Goal: Task Accomplishment & Management: Use online tool/utility

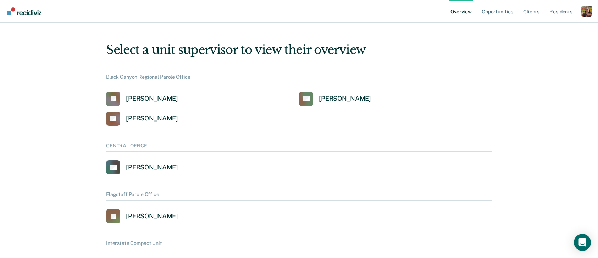
click at [586, 11] on div "Profile dropdown button" at bounding box center [586, 11] width 11 height 11
click at [548, 31] on link "Profile" at bounding box center [559, 32] width 46 height 6
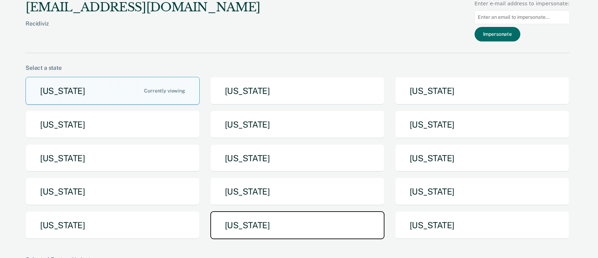
click at [314, 214] on button "[US_STATE]" at bounding box center [297, 226] width 174 height 28
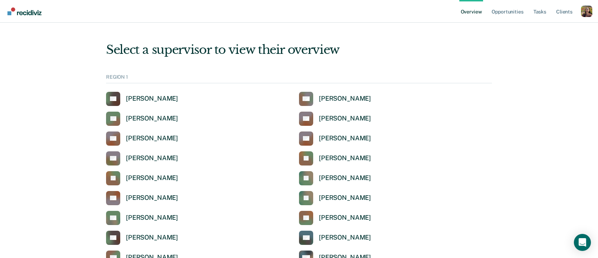
scroll to position [913, 0]
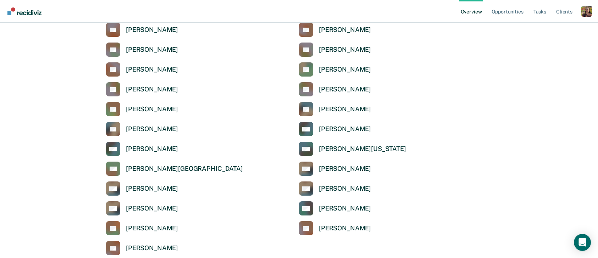
click at [446, 106] on div "SV Samkutty Varghese" at bounding box center [395, 109] width 193 height 14
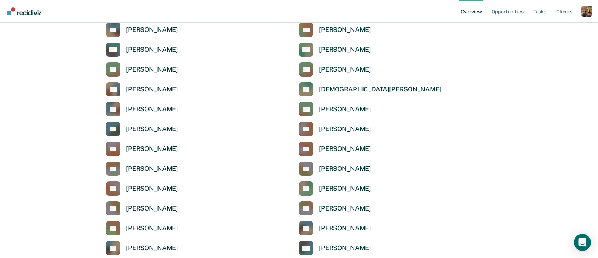
scroll to position [2084, 0]
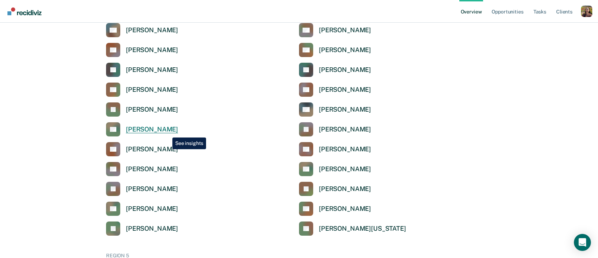
click at [165, 132] on div "[PERSON_NAME]" at bounding box center [152, 130] width 52 height 8
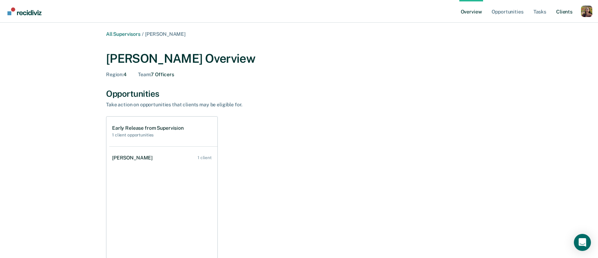
click at [567, 11] on link "Client s" at bounding box center [564, 11] width 19 height 23
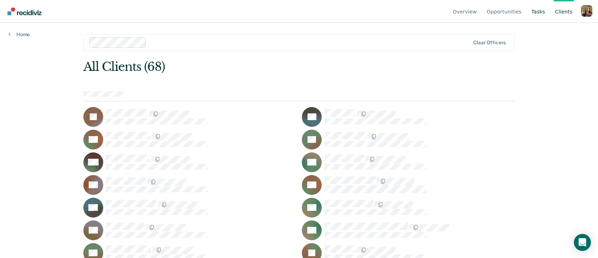
click at [542, 12] on link "Tasks" at bounding box center [538, 11] width 17 height 23
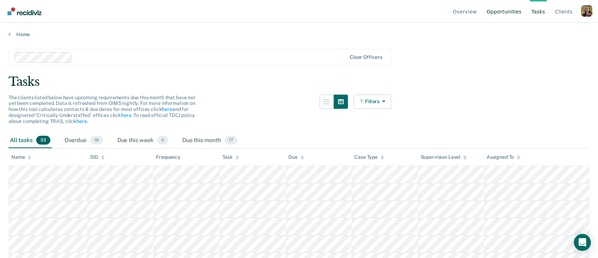
click at [521, 12] on link "Opportunities" at bounding box center [504, 11] width 38 height 23
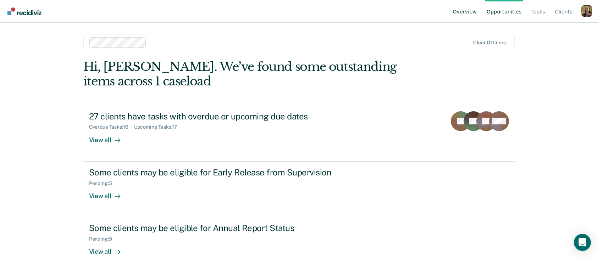
click at [468, 12] on link "Overview" at bounding box center [465, 11] width 27 height 23
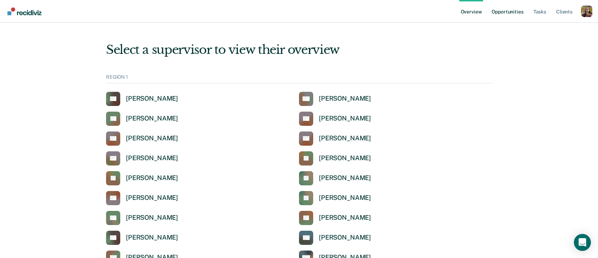
click at [518, 13] on link "Opportunities" at bounding box center [507, 11] width 34 height 23
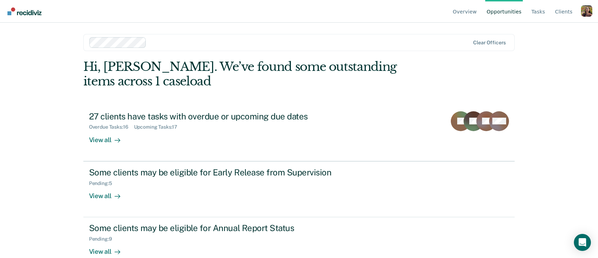
click at [589, 12] on div "Profile dropdown button" at bounding box center [586, 10] width 11 height 11
click at [542, 28] on button "Profile" at bounding box center [558, 32] width 68 height 11
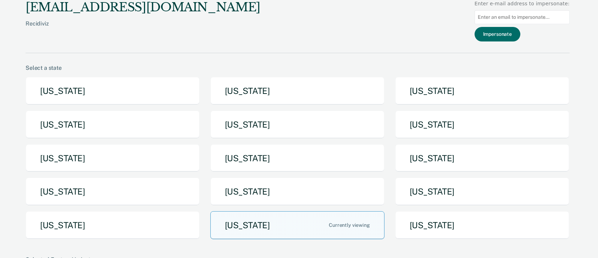
click at [534, 15] on input at bounding box center [522, 17] width 95 height 14
paste input "06230518"
type input "06230518"
type input "phillip.rainwater@texas.tdcj.gov"
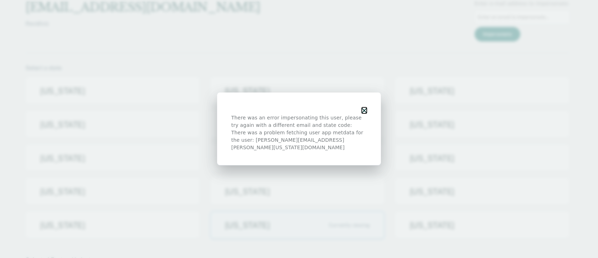
click at [365, 113] on icon "button" at bounding box center [364, 110] width 5 height 5
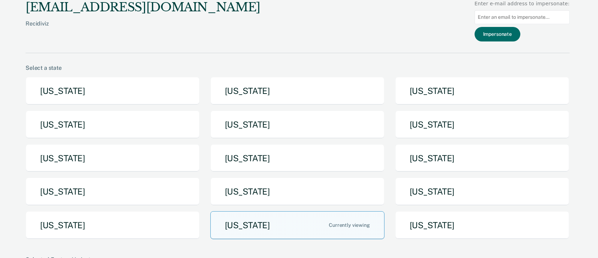
click at [535, 18] on input at bounding box center [522, 17] width 95 height 14
type input "phillip.rainwater@tdcj.texas.gov"
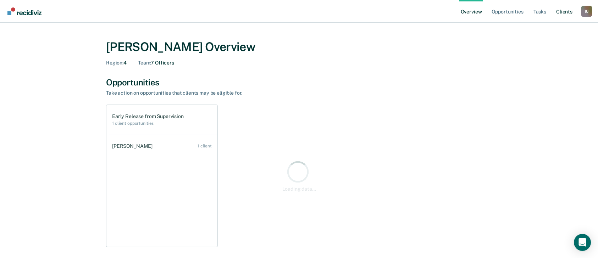
click at [564, 12] on link "Client s" at bounding box center [564, 11] width 19 height 23
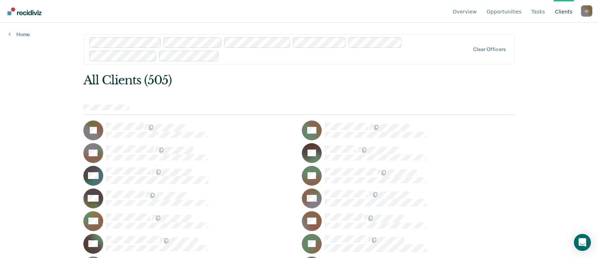
scroll to position [2906, 0]
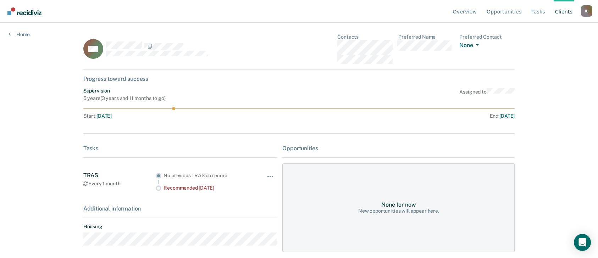
click at [264, 56] on div "AG" at bounding box center [180, 49] width 194 height 30
click at [587, 10] on div "I U" at bounding box center [586, 10] width 11 height 11
click at [552, 33] on link "Profile" at bounding box center [559, 33] width 46 height 6
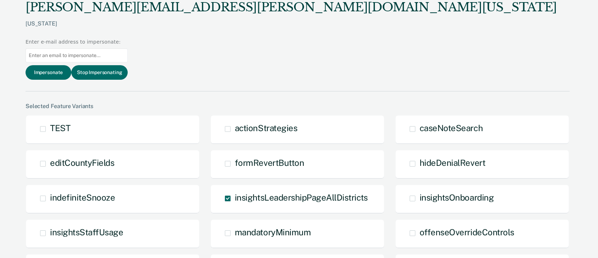
click at [128, 49] on input at bounding box center [77, 56] width 102 height 14
click at [128, 65] on button "Stop Impersonating" at bounding box center [99, 72] width 56 height 15
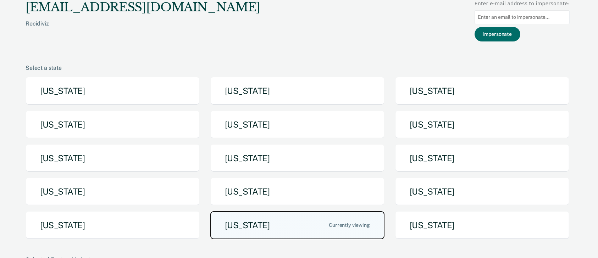
click at [243, 219] on button "[US_STATE]" at bounding box center [297, 226] width 174 height 28
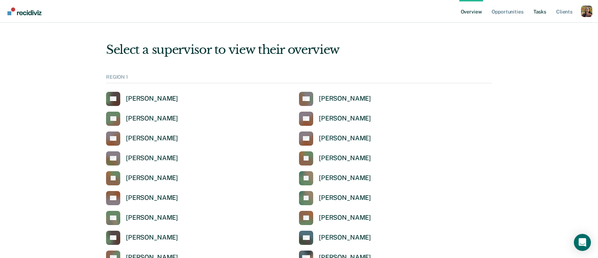
click at [541, 13] on link "Tasks" at bounding box center [540, 11] width 16 height 23
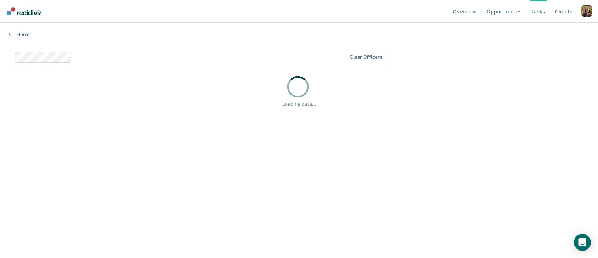
click at [104, 57] on div at bounding box center [210, 57] width 271 height 8
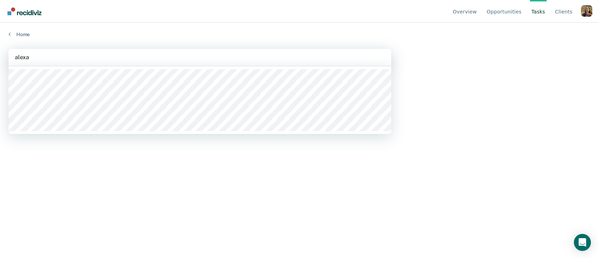
type input "alexau"
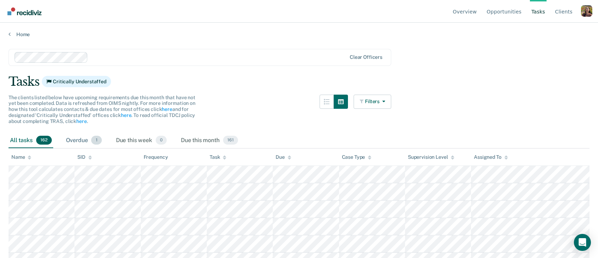
click at [83, 140] on div "Overdue 1" at bounding box center [84, 141] width 39 height 16
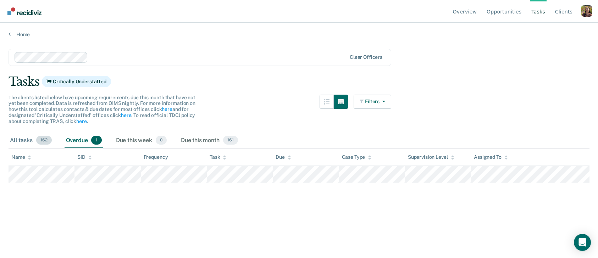
click at [31, 139] on div "All tasks 162" at bounding box center [31, 141] width 45 height 16
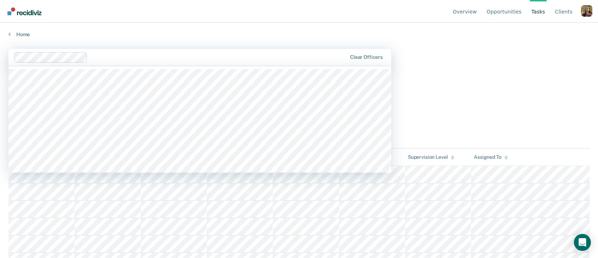
click at [194, 26] on div "Home" at bounding box center [299, 30] width 598 height 15
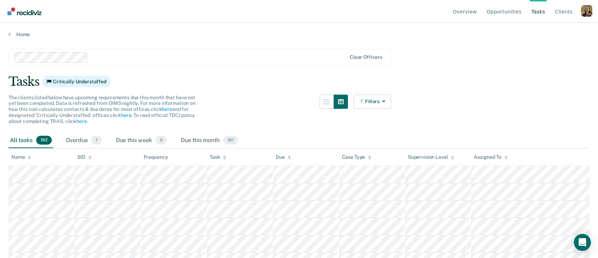
click at [586, 14] on div "Profile dropdown button" at bounding box center [586, 10] width 11 height 11
click at [557, 30] on link "Profile" at bounding box center [559, 33] width 46 height 6
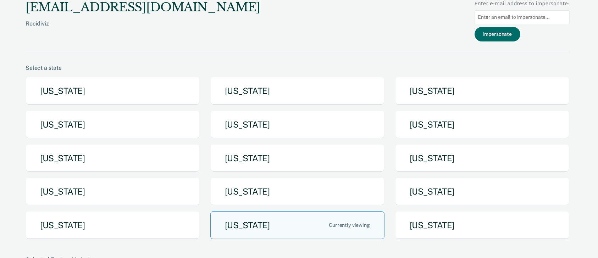
click at [529, 20] on input at bounding box center [522, 17] width 95 height 14
paste input "[EMAIL_ADDRESS][PERSON_NAME][DOMAIN_NAME][US_STATE]"
type input "[EMAIL_ADDRESS][PERSON_NAME][DOMAIN_NAME][US_STATE]"
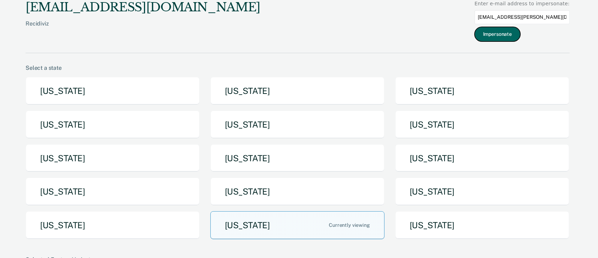
click at [511, 35] on button "Impersonate" at bounding box center [498, 34] width 46 height 15
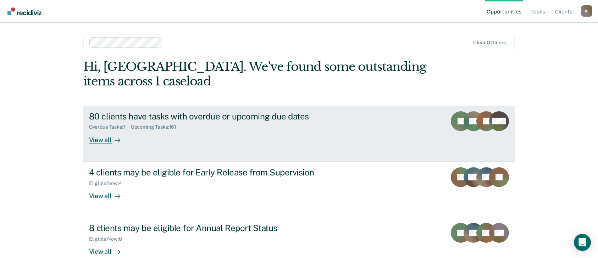
click at [243, 134] on div "80 clients have tasks with overdue or upcoming due dates Overdue Tasks : 1 Upco…" at bounding box center [222, 127] width 266 height 33
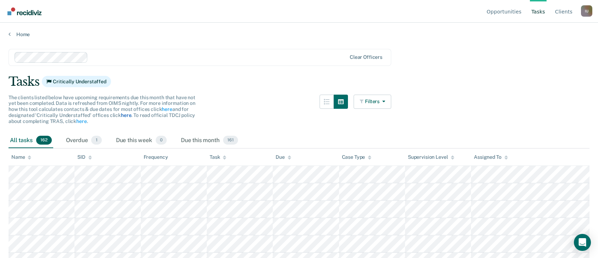
click at [125, 117] on link "here" at bounding box center [126, 116] width 10 height 6
click at [119, 59] on div at bounding box center [219, 57] width 256 height 8
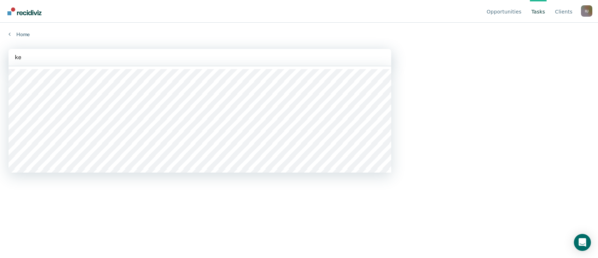
type input "k"
click at [592, 13] on div "I U" at bounding box center [586, 10] width 11 height 11
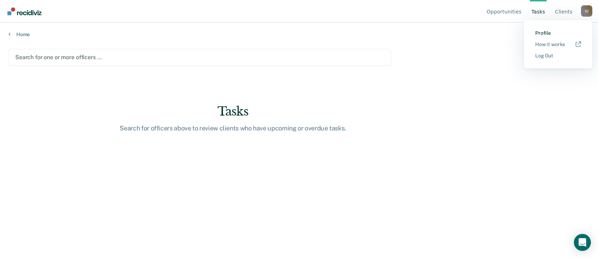
click at [553, 31] on link "Profile" at bounding box center [559, 33] width 46 height 6
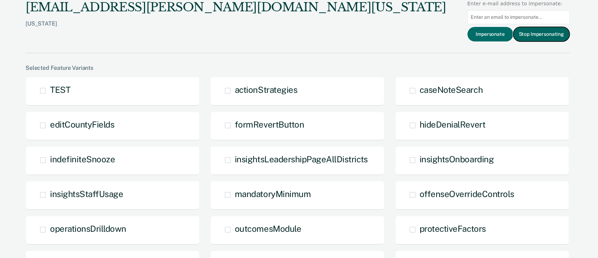
click at [551, 33] on button "Stop Impersonating" at bounding box center [542, 34] width 56 height 15
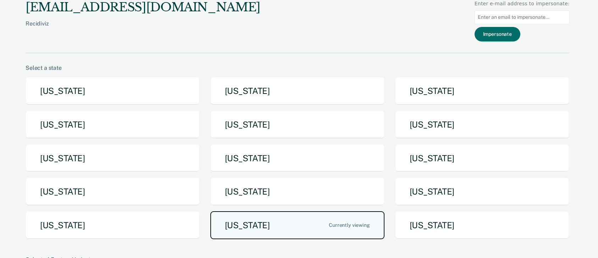
click at [280, 224] on button "[US_STATE]" at bounding box center [297, 226] width 174 height 28
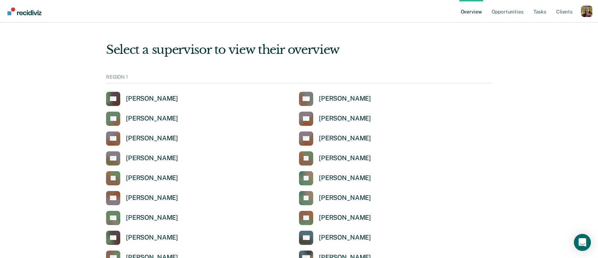
scroll to position [674, 0]
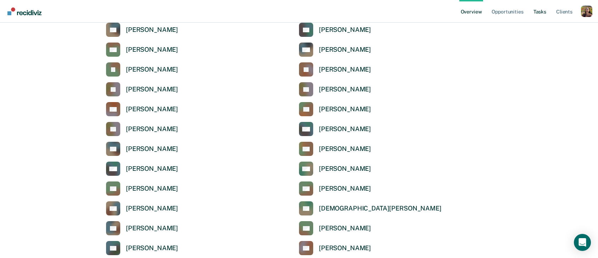
click at [535, 14] on link "Tasks" at bounding box center [540, 11] width 16 height 23
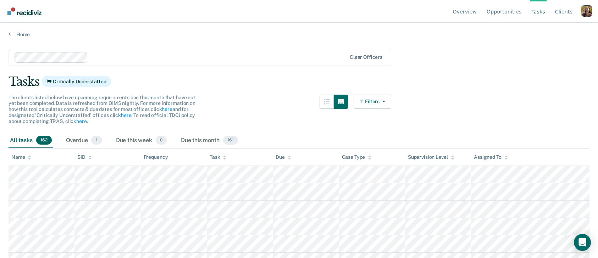
click at [275, 55] on div at bounding box center [219, 57] width 256 height 8
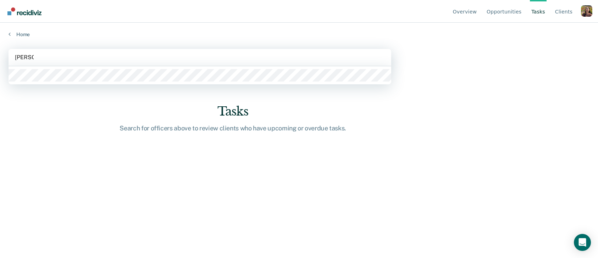
type input "shontes"
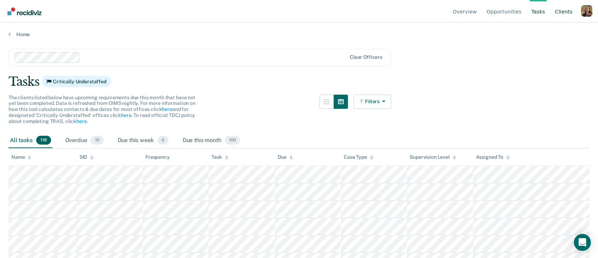
click at [568, 13] on link "Client s" at bounding box center [564, 11] width 20 height 23
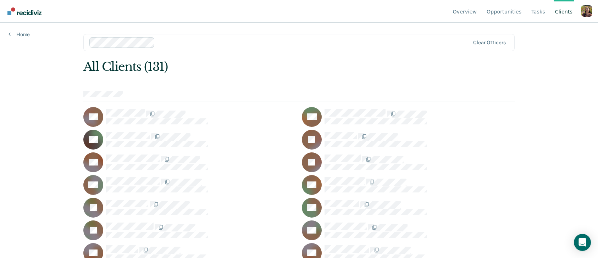
scroll to position [733, 0]
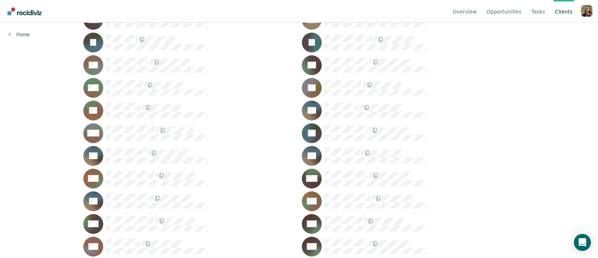
click at [130, 124] on div "MM" at bounding box center [189, 134] width 213 height 20
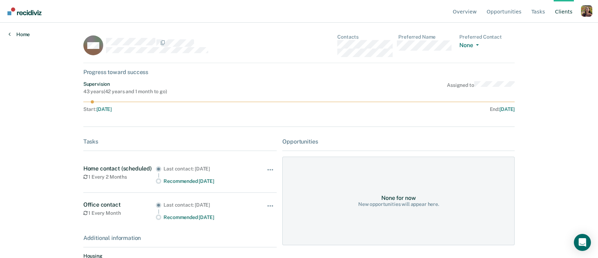
click at [17, 34] on link "Home" at bounding box center [19, 34] width 21 height 6
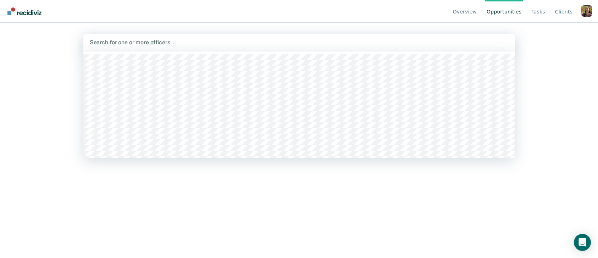
click at [162, 43] on div at bounding box center [299, 42] width 419 height 8
type input "m"
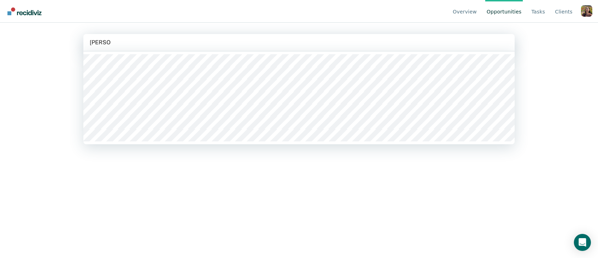
type input "michelle"
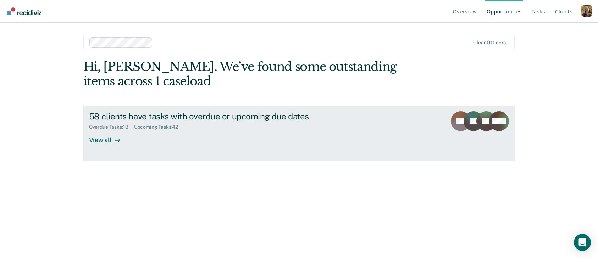
click at [285, 142] on div "58 clients have tasks with overdue or upcoming due dates Overdue Tasks : 18 Upc…" at bounding box center [222, 127] width 266 height 33
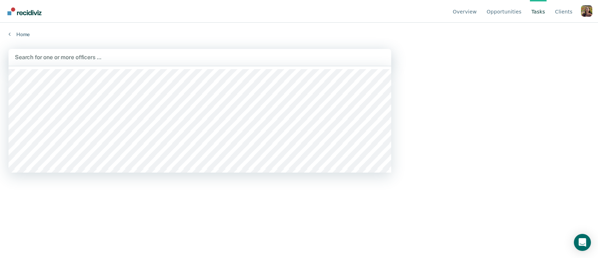
click at [90, 61] on div at bounding box center [200, 57] width 370 height 8
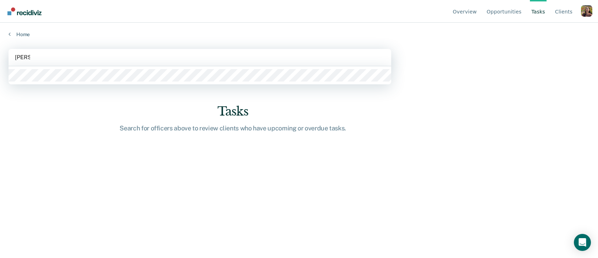
type input "rosio"
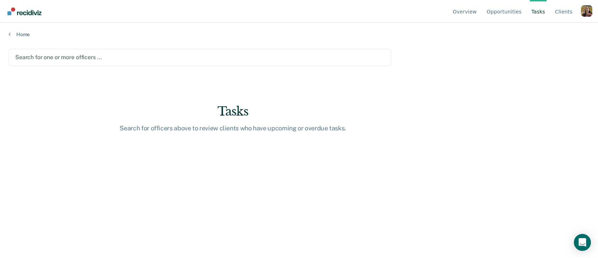
click at [189, 153] on main "Search for one or more officers … Tasks Search for officers above to review cli…" at bounding box center [299, 147] width 598 height 219
